Goal: Navigation & Orientation: Find specific page/section

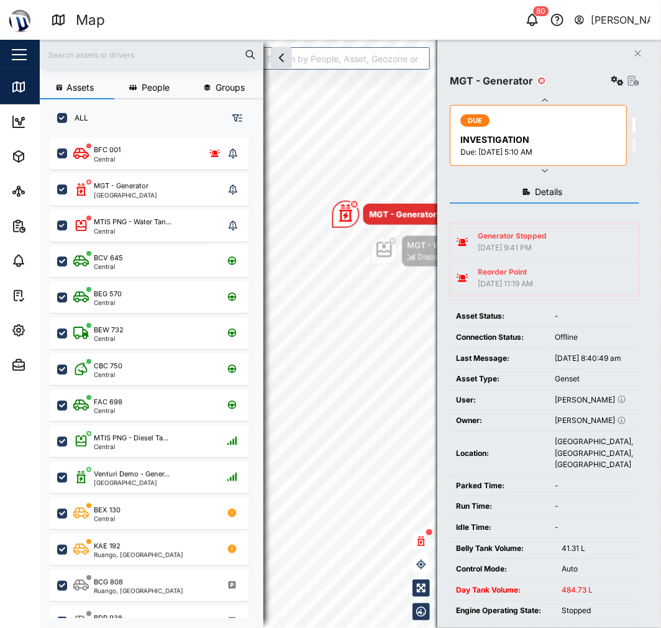
scroll to position [129, 0]
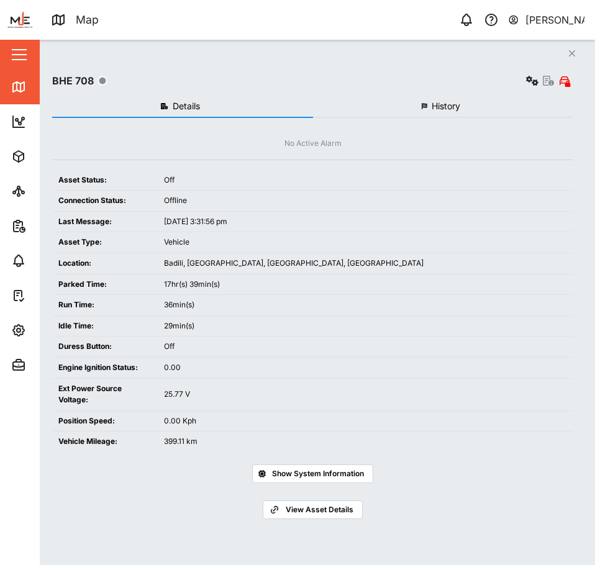
scroll to position [413, 194]
click at [17, 93] on icon at bounding box center [18, 86] width 15 height 15
click at [1, 89] on link "Map" at bounding box center [80, 87] width 161 height 35
click at [37, 134] on link "Dashboard" at bounding box center [80, 121] width 161 height 35
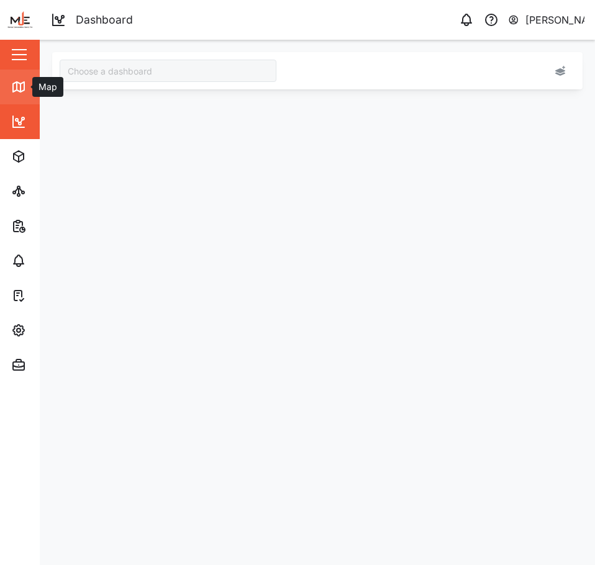
click at [9, 83] on link "Map" at bounding box center [80, 87] width 161 height 35
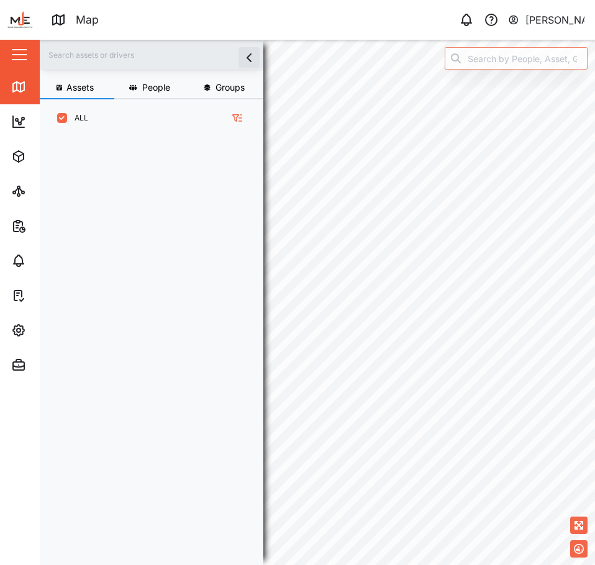
scroll to position [413, 194]
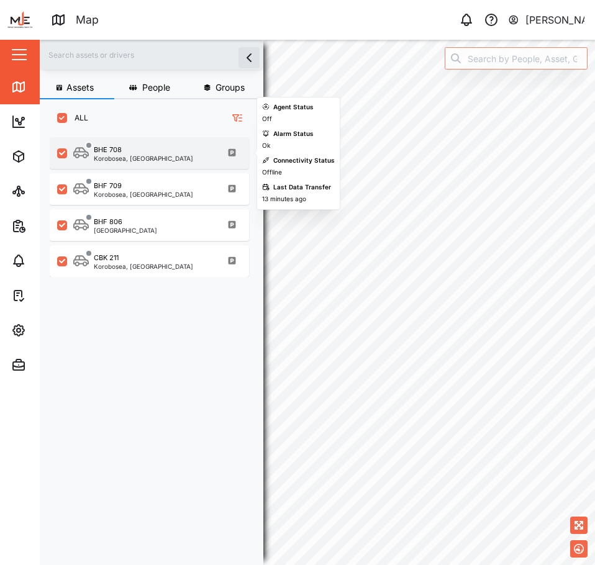
click at [143, 162] on div "BHE 708 Korobosea, Port Moresby" at bounding box center [149, 153] width 199 height 32
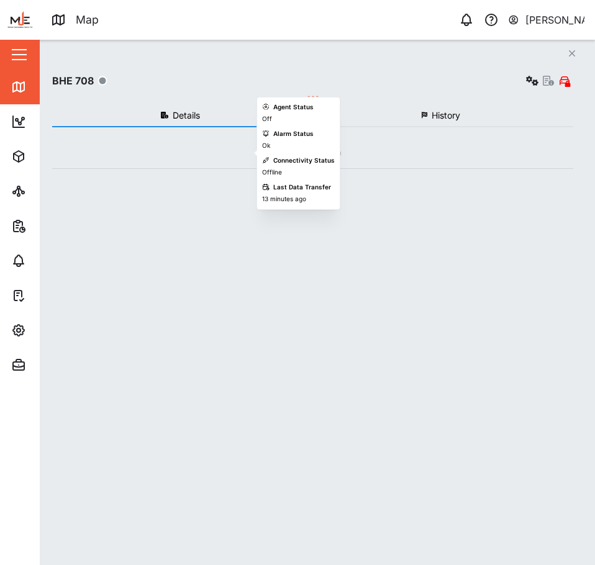
click at [141, 147] on div "No Active Alarm" at bounding box center [312, 153] width 521 height 12
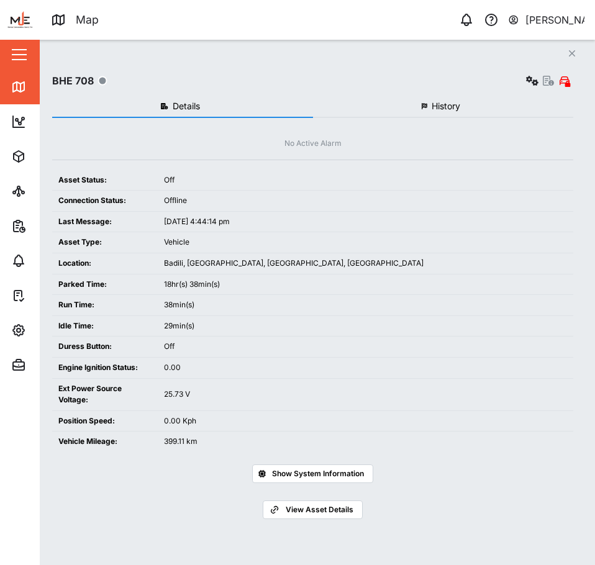
drag, startPoint x: 578, startPoint y: 57, endPoint x: 561, endPoint y: 60, distance: 17.2
click at [578, 57] on button "Close" at bounding box center [571, 53] width 17 height 17
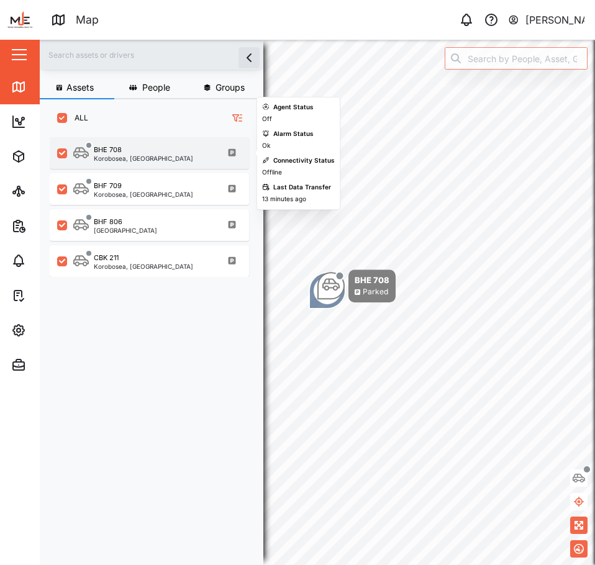
click at [164, 147] on div "BHE 708" at bounding box center [143, 150] width 99 height 11
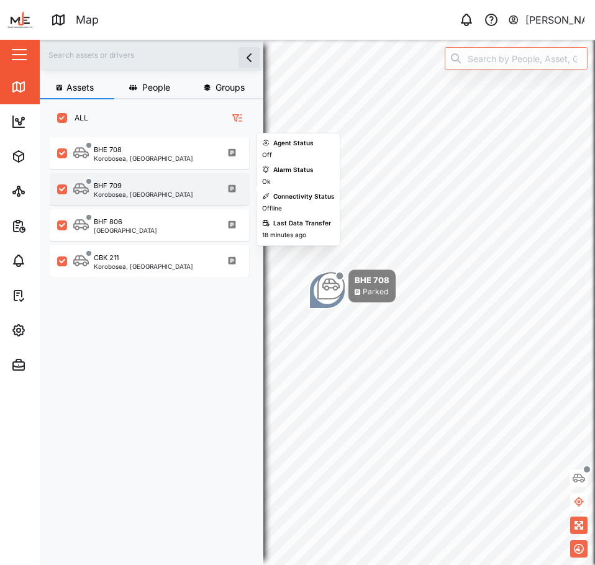
click at [162, 188] on div "BHF 709" at bounding box center [143, 186] width 99 height 11
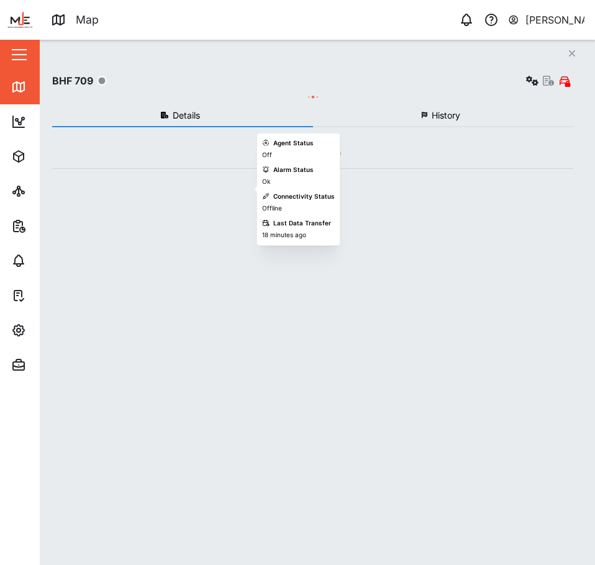
click at [168, 230] on div "BHF 806 Port Moresby" at bounding box center [157, 225] width 168 height 17
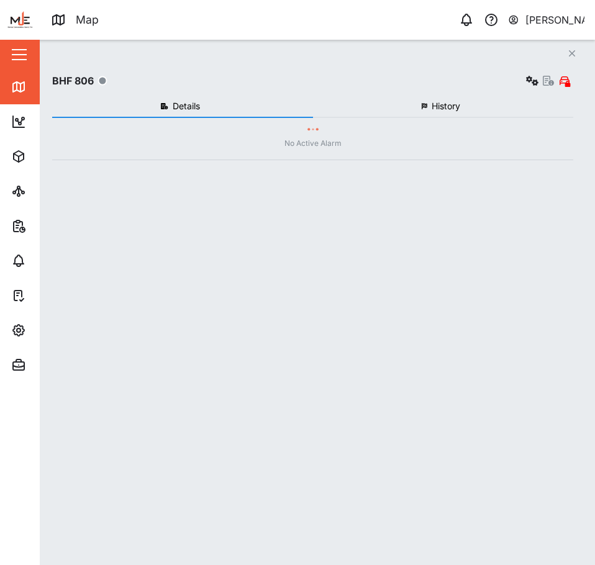
click at [179, 271] on div "Details History No Active Alarm Trips Location Last 24 hours Trips No trips fou…" at bounding box center [312, 314] width 521 height 451
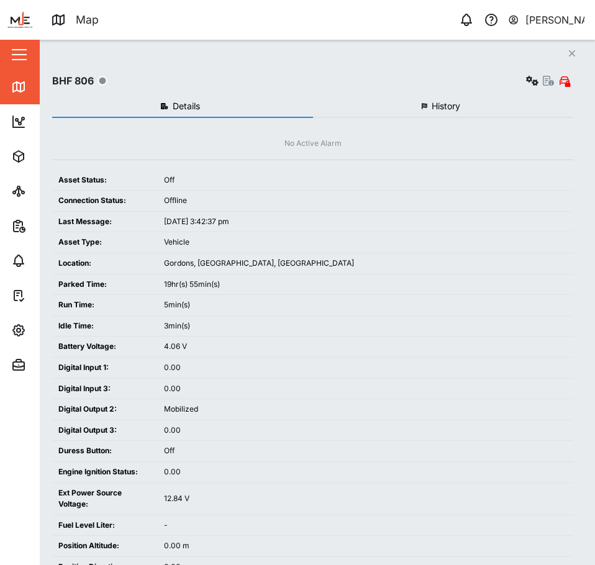
click at [564, 57] on button "Close" at bounding box center [571, 53] width 17 height 17
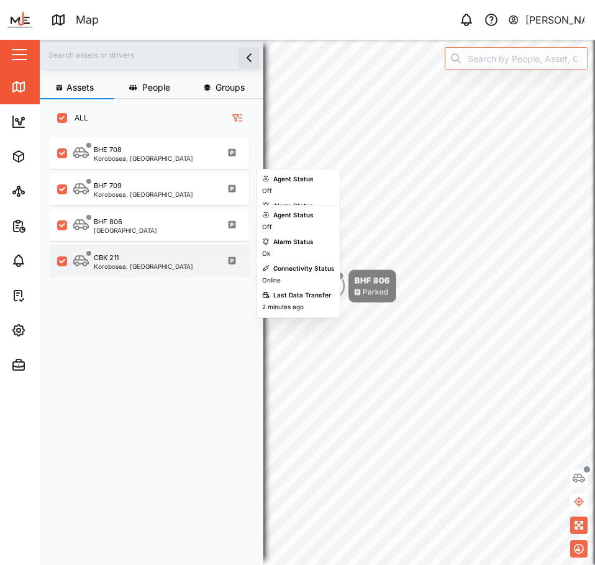
click at [147, 262] on div "CBK 211" at bounding box center [143, 258] width 99 height 11
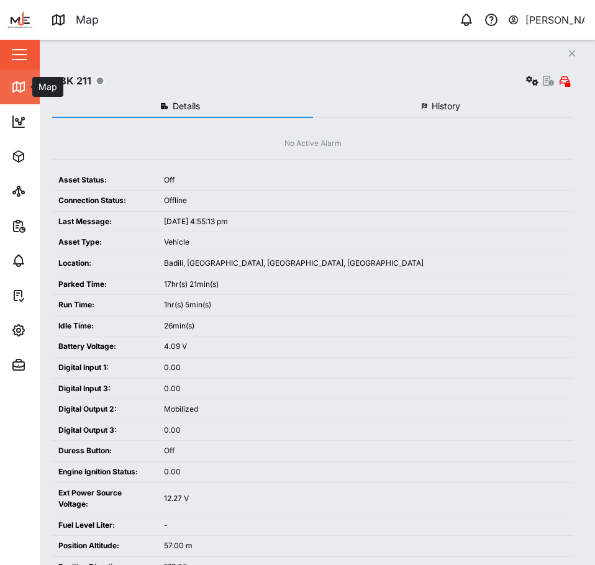
click at [18, 102] on link "Map" at bounding box center [80, 87] width 161 height 35
click at [573, 56] on icon "Close" at bounding box center [571, 53] width 7 height 10
